Goal: Information Seeking & Learning: Learn about a topic

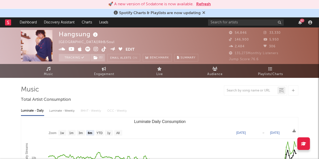
select select "6m"
select select "1w"
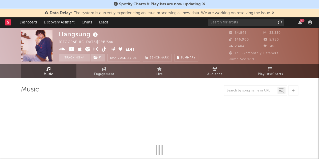
select select "6m"
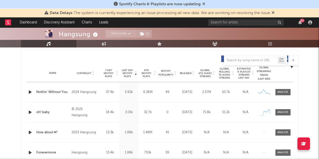
scroll to position [186, 0]
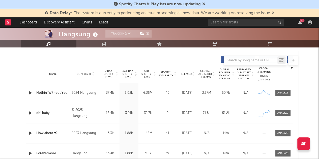
click at [189, 73] on span "Released" at bounding box center [186, 74] width 12 height 3
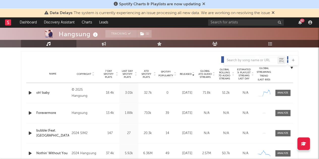
click at [279, 91] on span at bounding box center [283, 93] width 15 height 6
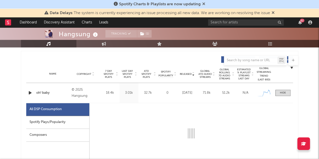
select select "1w"
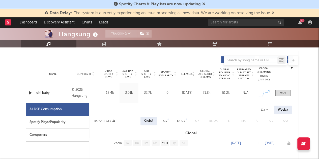
click at [70, 124] on div "Spotify Plays/Popularity" at bounding box center [57, 122] width 63 height 13
select select "1w"
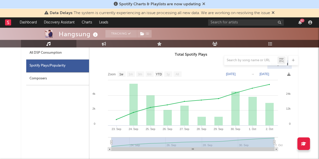
scroll to position [242, 0]
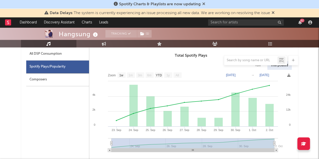
click at [204, 3] on icon at bounding box center [203, 4] width 3 height 4
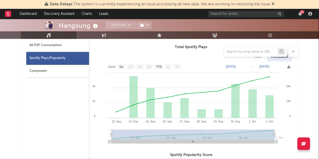
click at [275, 4] on icon at bounding box center [273, 4] width 3 height 4
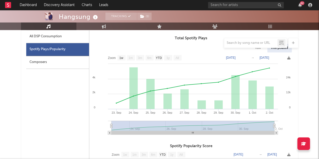
click at [301, 5] on icon "button" at bounding box center [301, 5] width 4 height 4
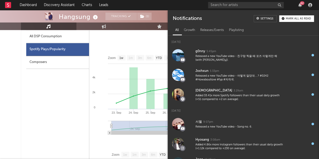
click at [301, 5] on icon "button" at bounding box center [301, 5] width 4 height 4
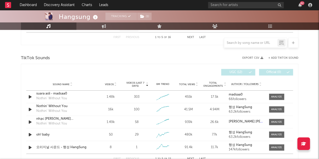
scroll to position [560, 0]
click at [278, 134] on div at bounding box center [276, 135] width 11 height 4
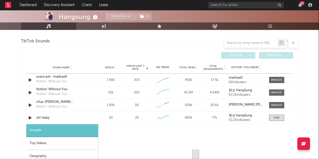
select select "1w"
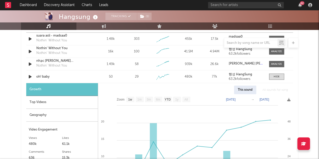
scroll to position [619, 0]
click at [51, 100] on div "Top Videos" at bounding box center [62, 102] width 72 height 13
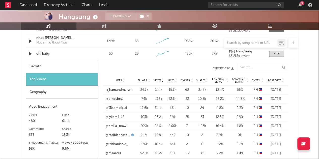
scroll to position [642, 0]
click at [271, 80] on span "Post Date" at bounding box center [274, 80] width 13 height 3
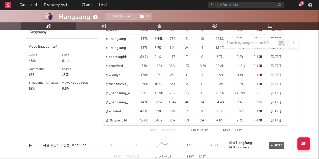
scroll to position [701, 0]
click at [128, 92] on link "@_hangsung_e" at bounding box center [118, 93] width 24 height 5
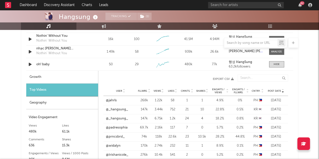
scroll to position [631, 0]
click at [298, 4] on div "62" at bounding box center [300, 5] width 8 height 4
click at [300, 5] on icon "button" at bounding box center [301, 5] width 4 height 4
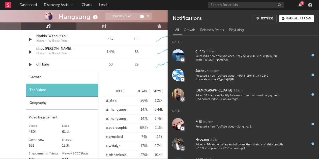
click at [300, 5] on icon "button" at bounding box center [301, 5] width 4 height 4
